Goal: Entertainment & Leisure: Consume media (video, audio)

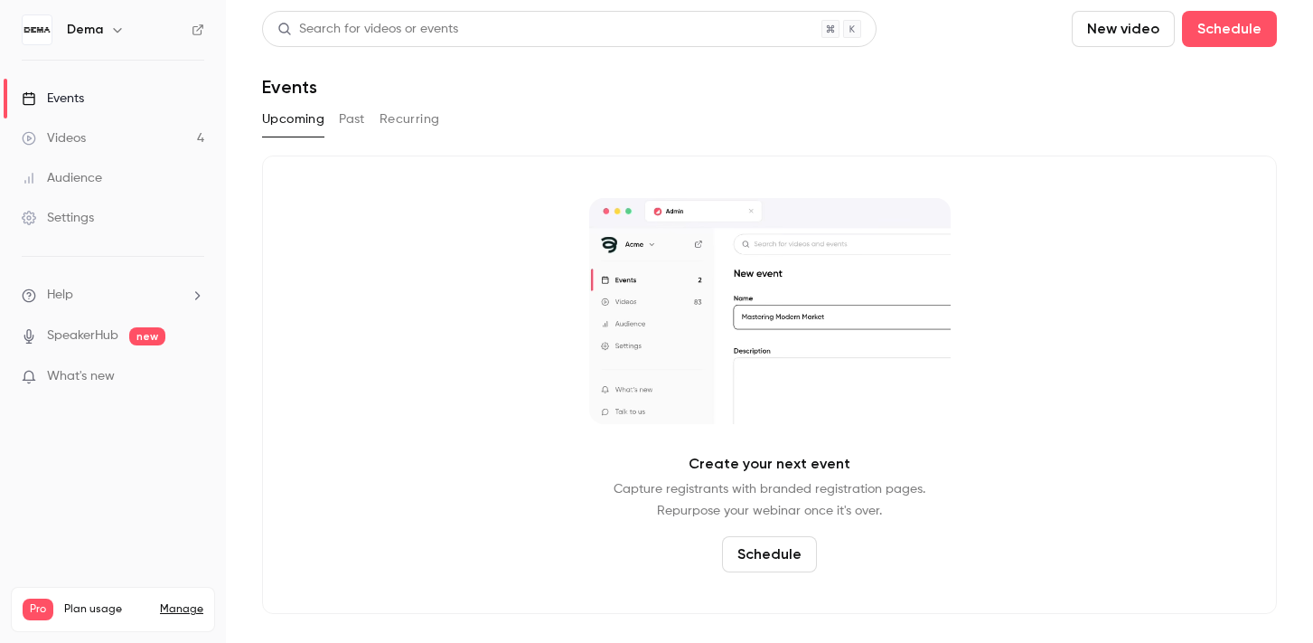
click at [127, 139] on link "Videos 4" at bounding box center [113, 138] width 226 height 40
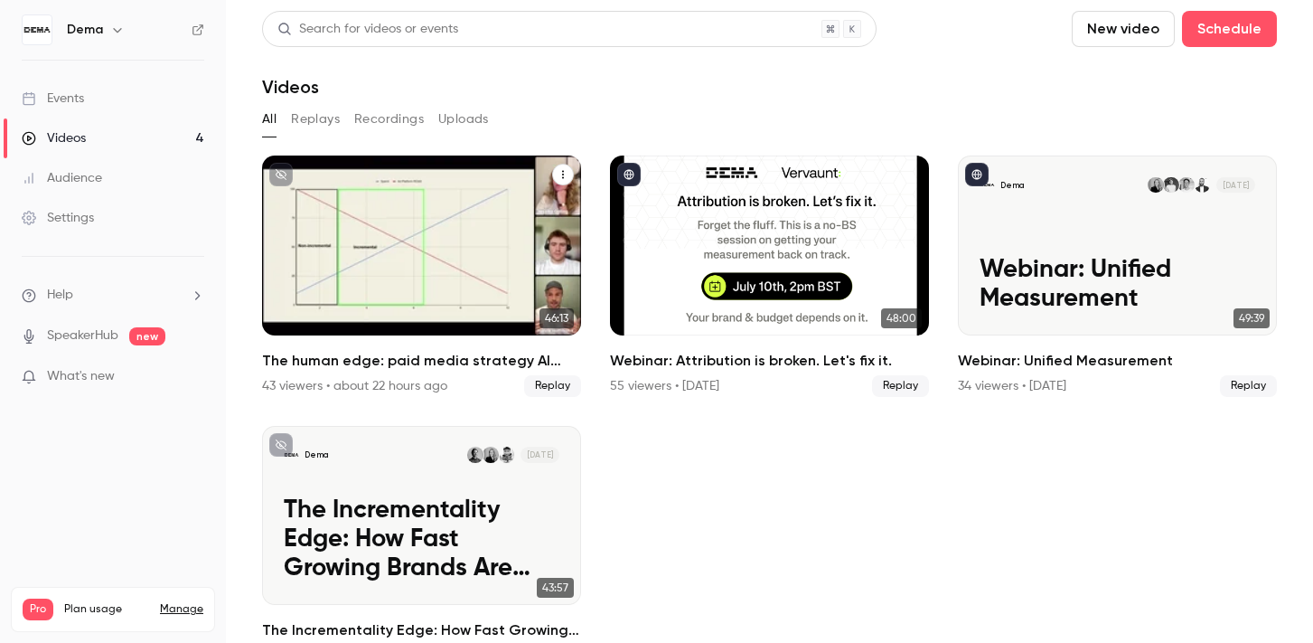
click at [461, 260] on div "The human edge: paid media strategy AI can’t replace" at bounding box center [421, 245] width 319 height 180
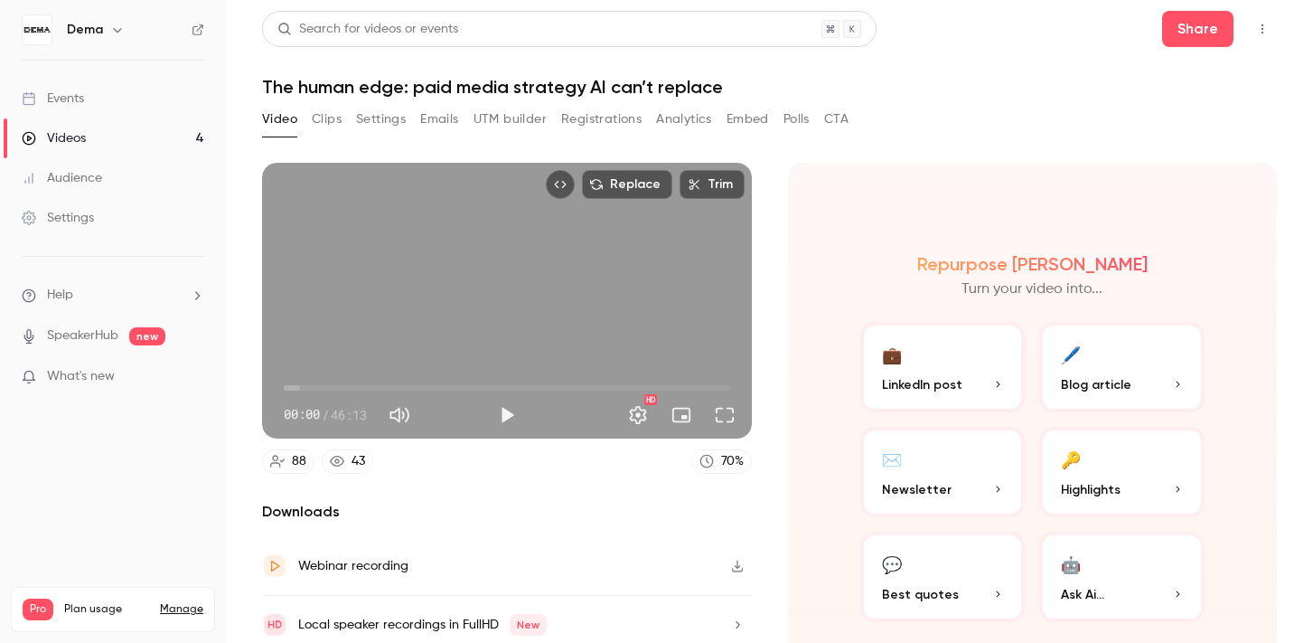
click at [323, 113] on button "Clips" at bounding box center [327, 119] width 30 height 29
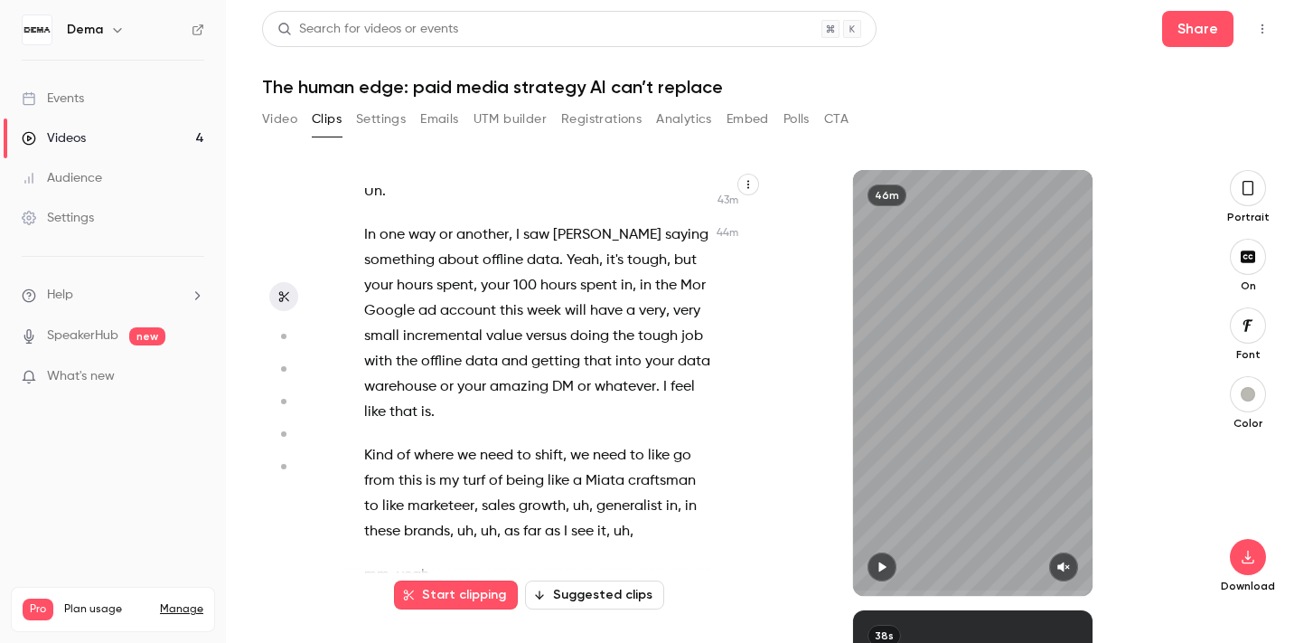
scroll to position [23213, 0]
